Goal: Obtain resource: Download file/media

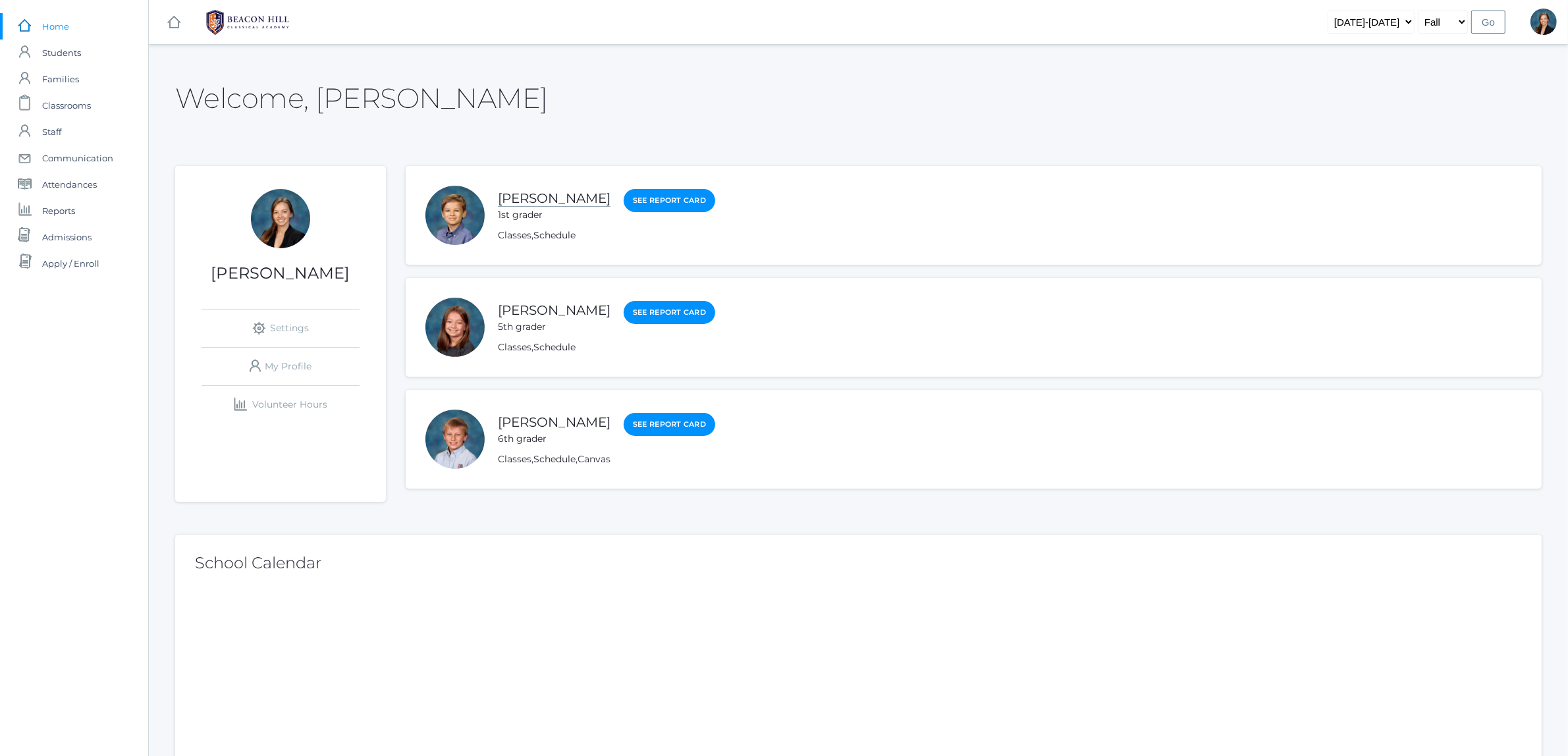
click at [537, 195] on link "[PERSON_NAME]" at bounding box center [554, 199] width 113 height 16
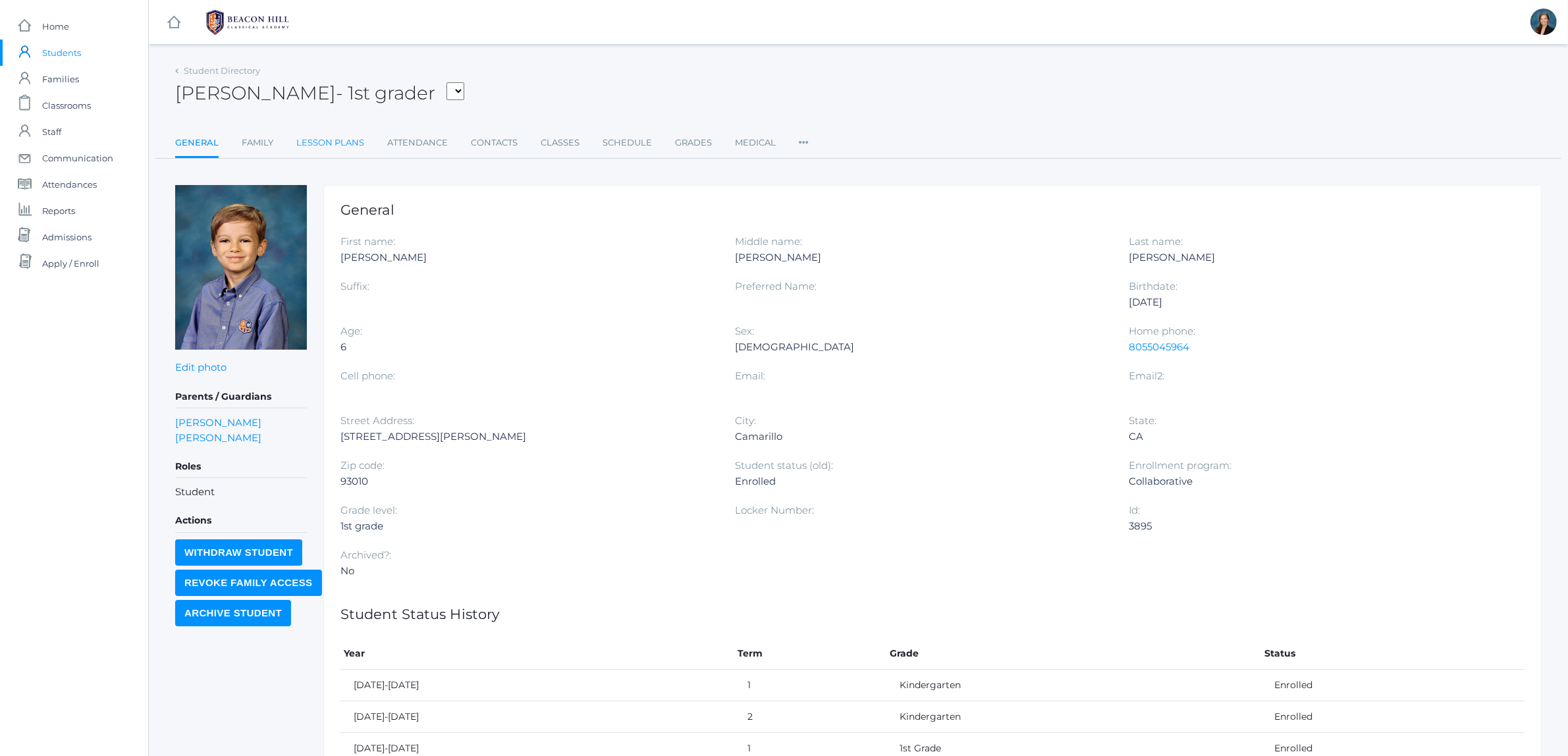
click at [330, 136] on link "Lesson Plans" at bounding box center [330, 143] width 68 height 26
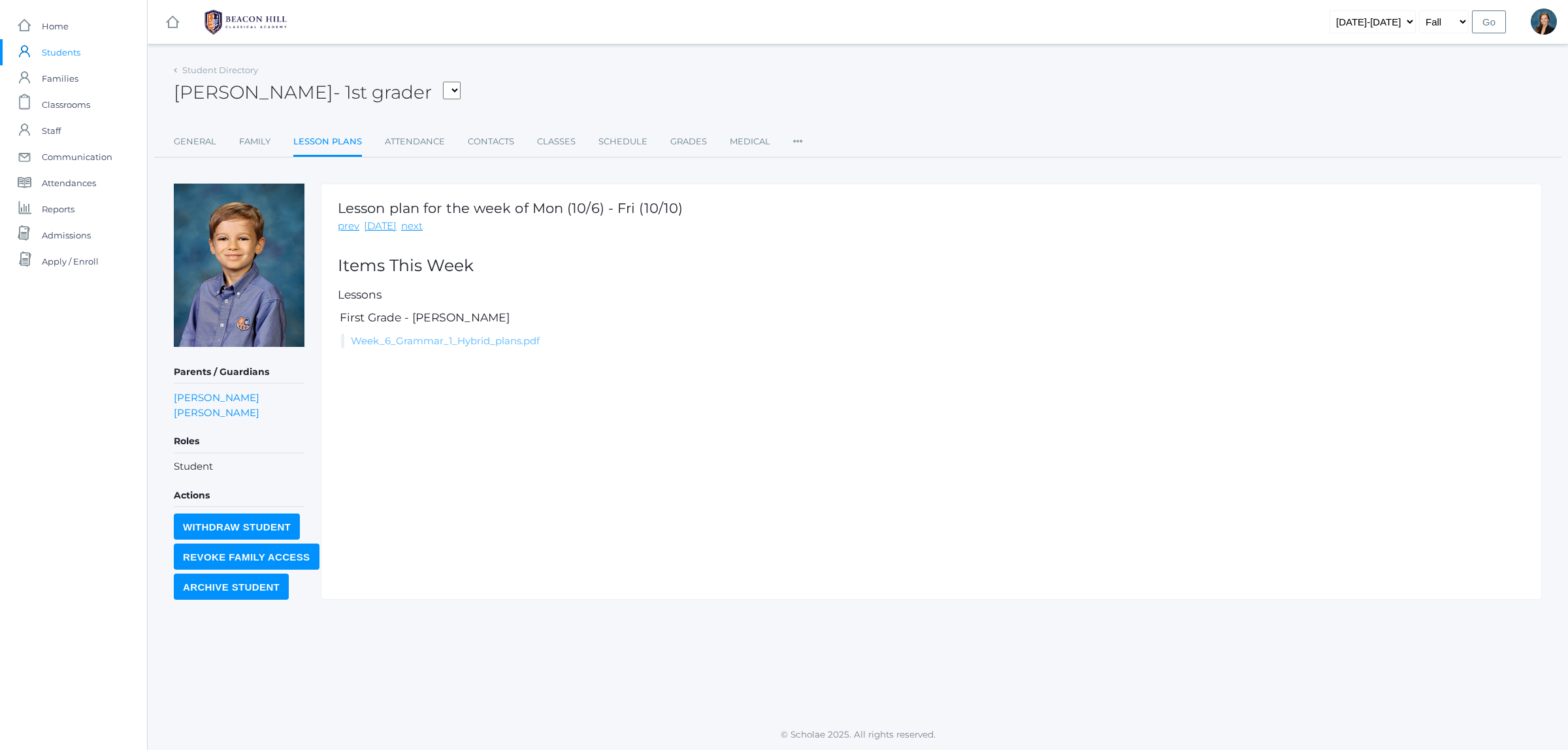
click at [402, 342] on link "Week_6_Grammar_1_Hybrid_plans.pdf" at bounding box center [445, 340] width 189 height 13
click at [51, 21] on span "Home" at bounding box center [55, 25] width 27 height 26
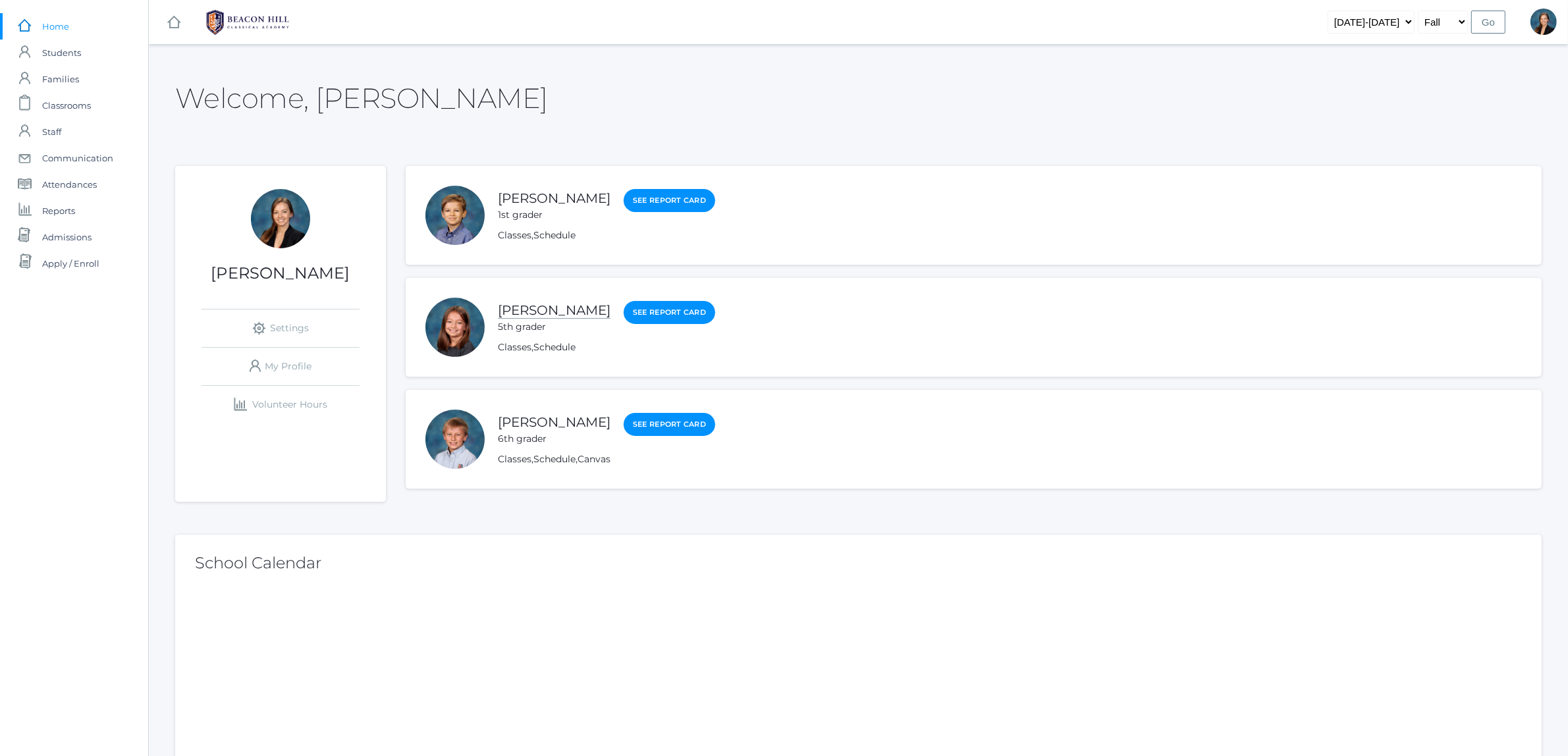
click at [520, 306] on link "[PERSON_NAME]" at bounding box center [554, 310] width 113 height 16
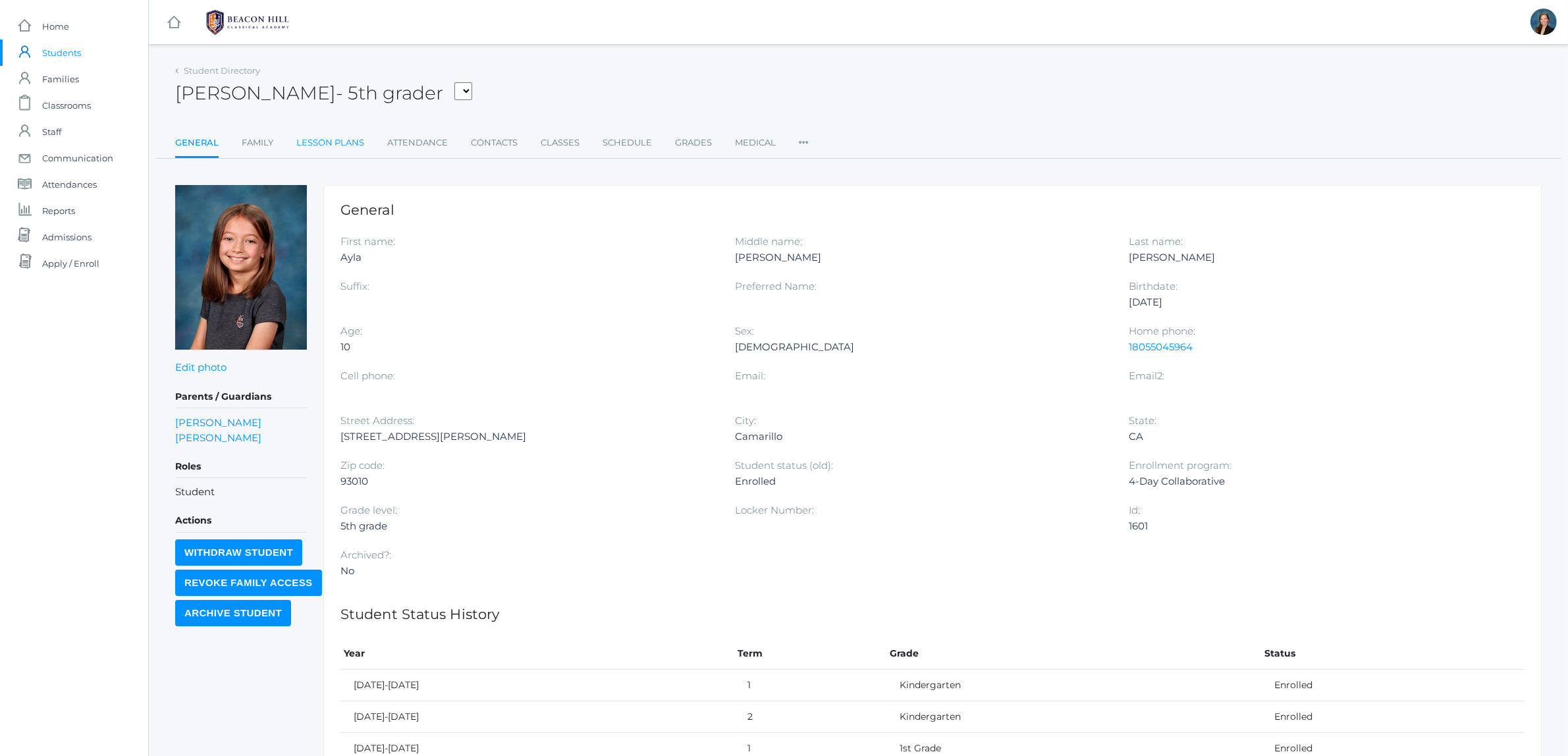
click at [353, 138] on link "Lesson Plans" at bounding box center [330, 143] width 68 height 26
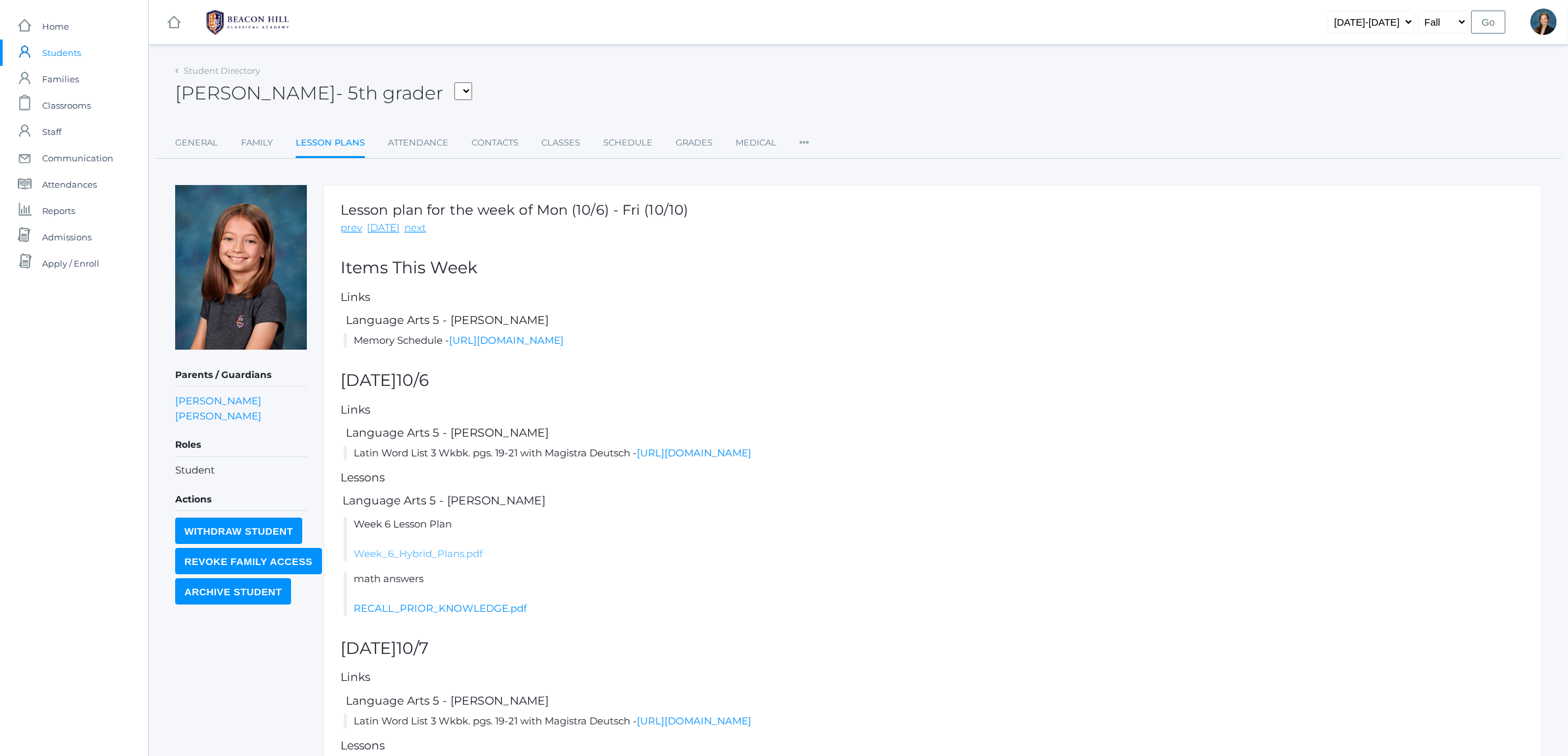
click at [399, 551] on link "Week_6_Hybrid_Plans.pdf" at bounding box center [418, 553] width 129 height 13
